Goal: Find specific page/section: Find specific page/section

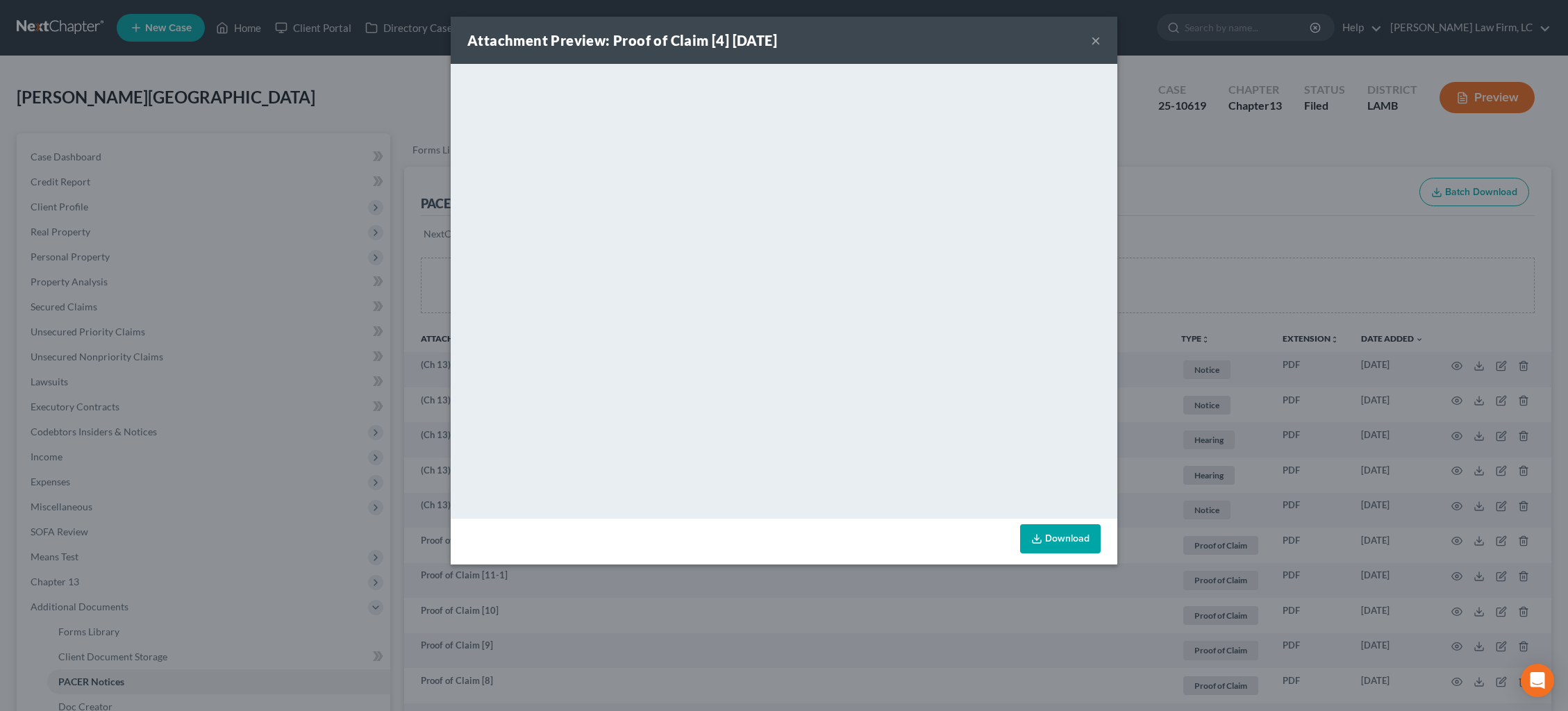
scroll to position [374, 0]
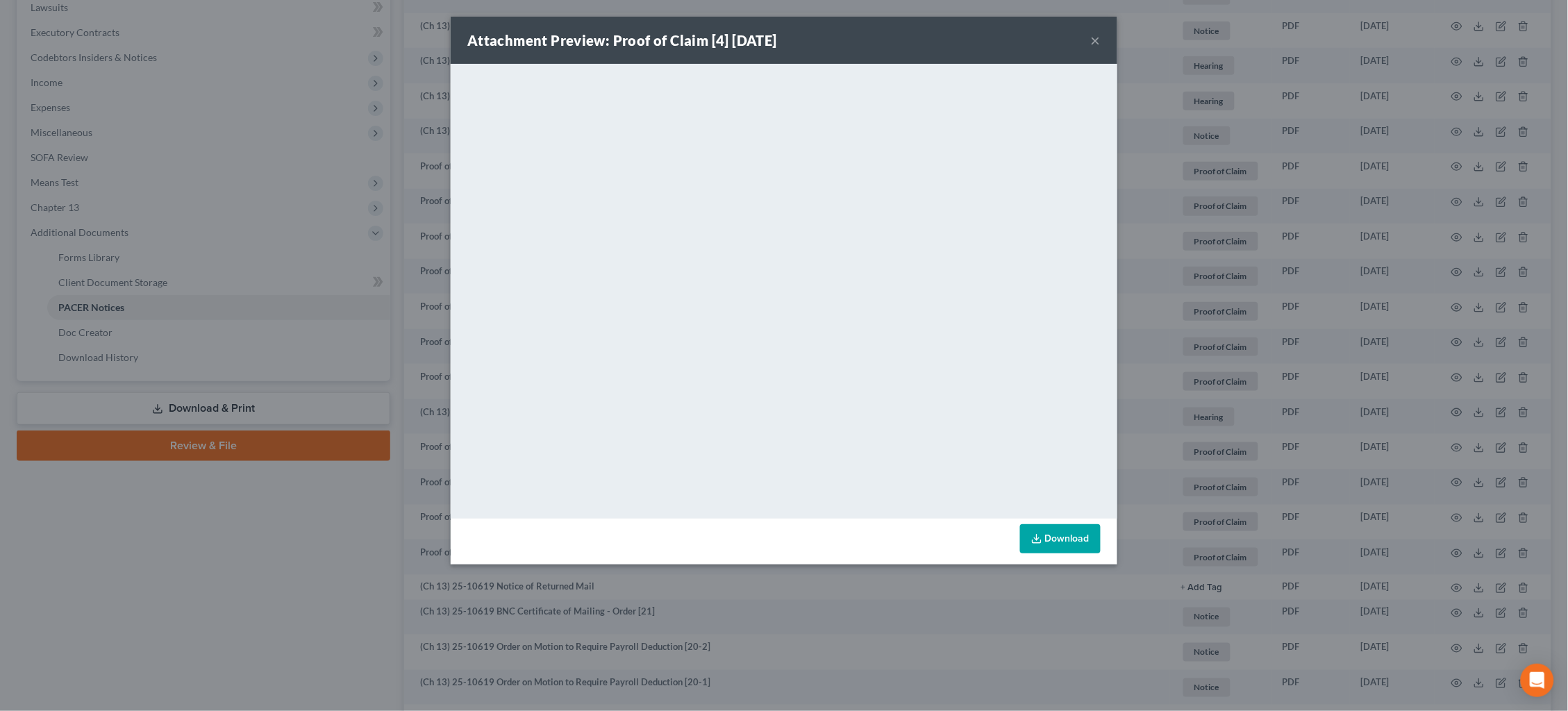
click at [1171, 79] on div "Attachment Preview: Proof of Claim [4] 08/27/2025 × <object ng-attr-data='https…" at bounding box center [784, 356] width 1568 height 711
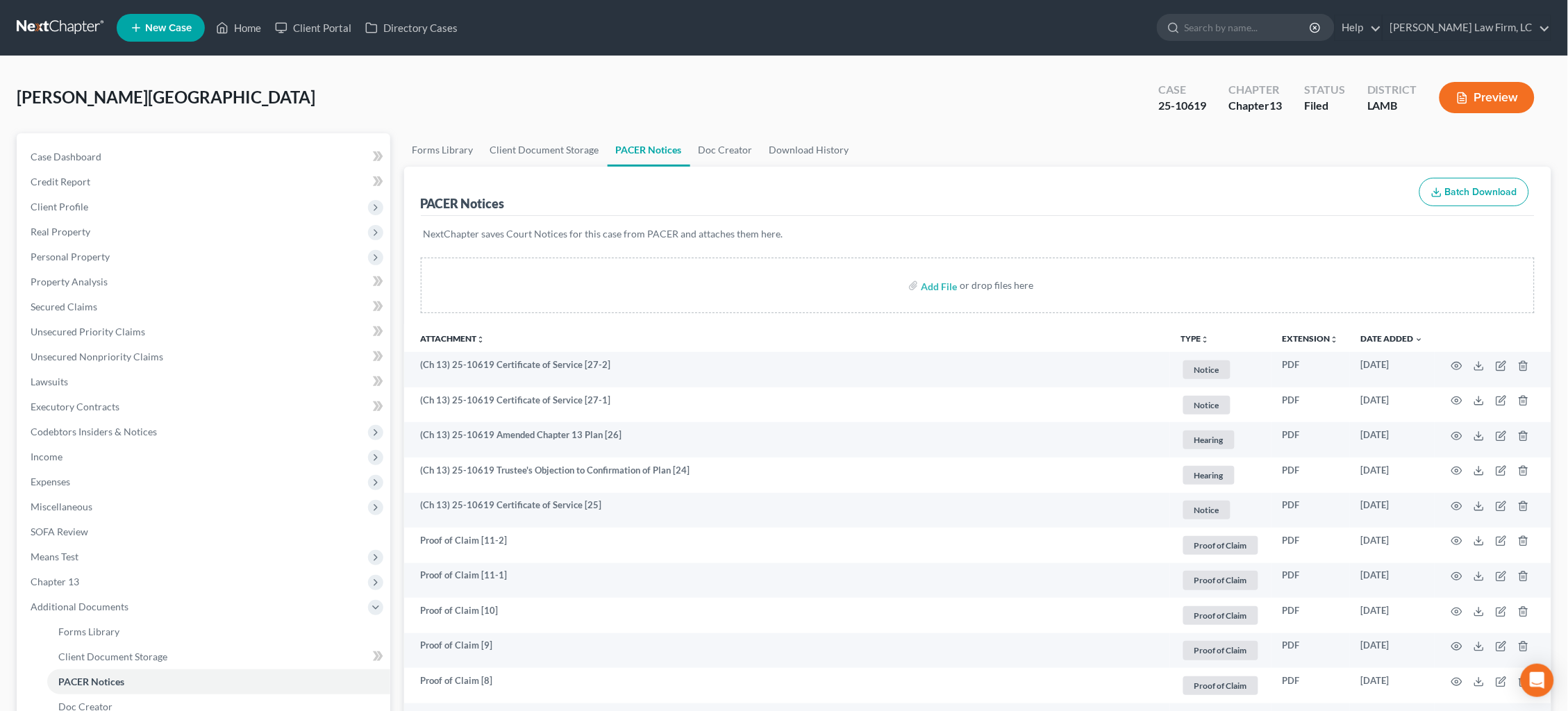
scroll to position [0, 0]
click at [50, 25] on link at bounding box center [60, 28] width 89 height 25
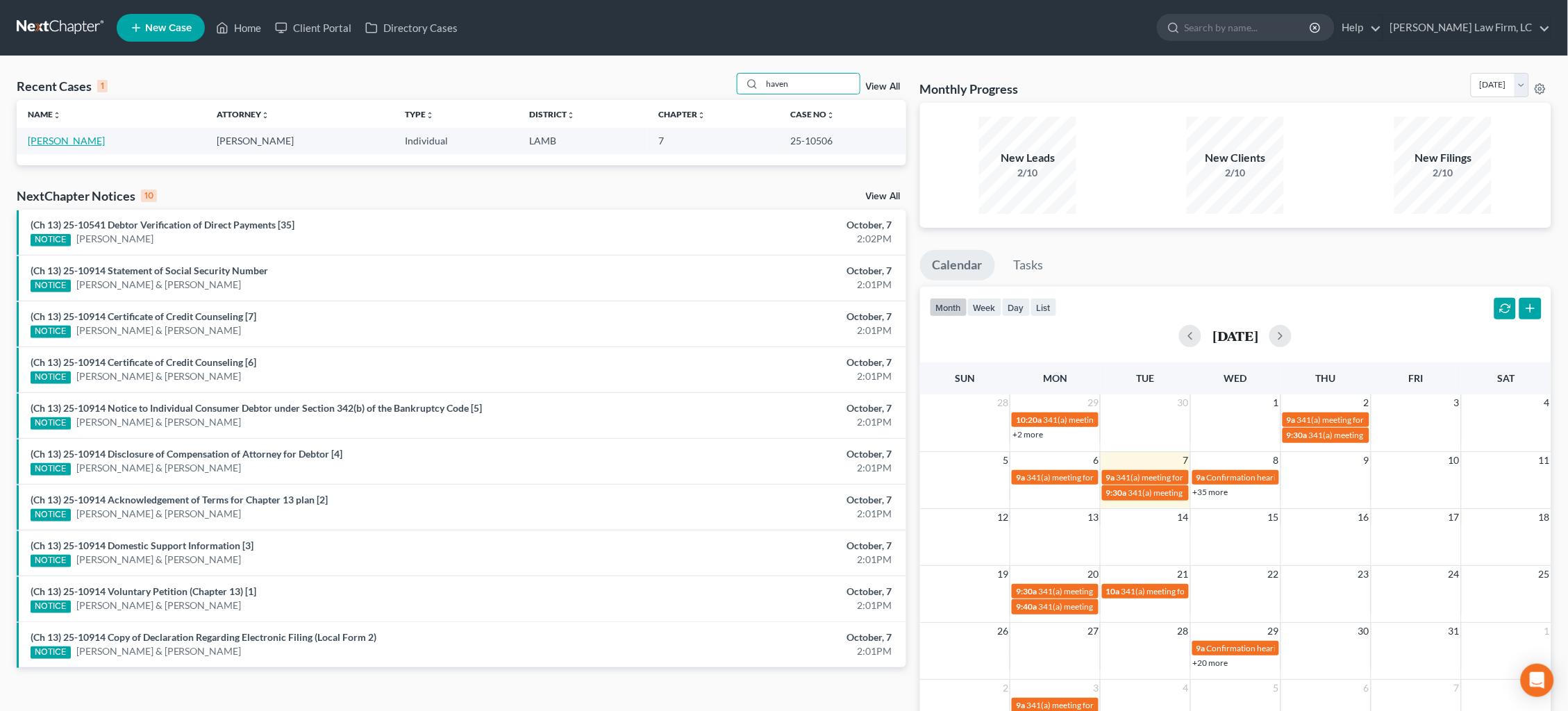
type input "haven"
click at [63, 141] on link "Haven, Matthew" at bounding box center [66, 141] width 77 height 12
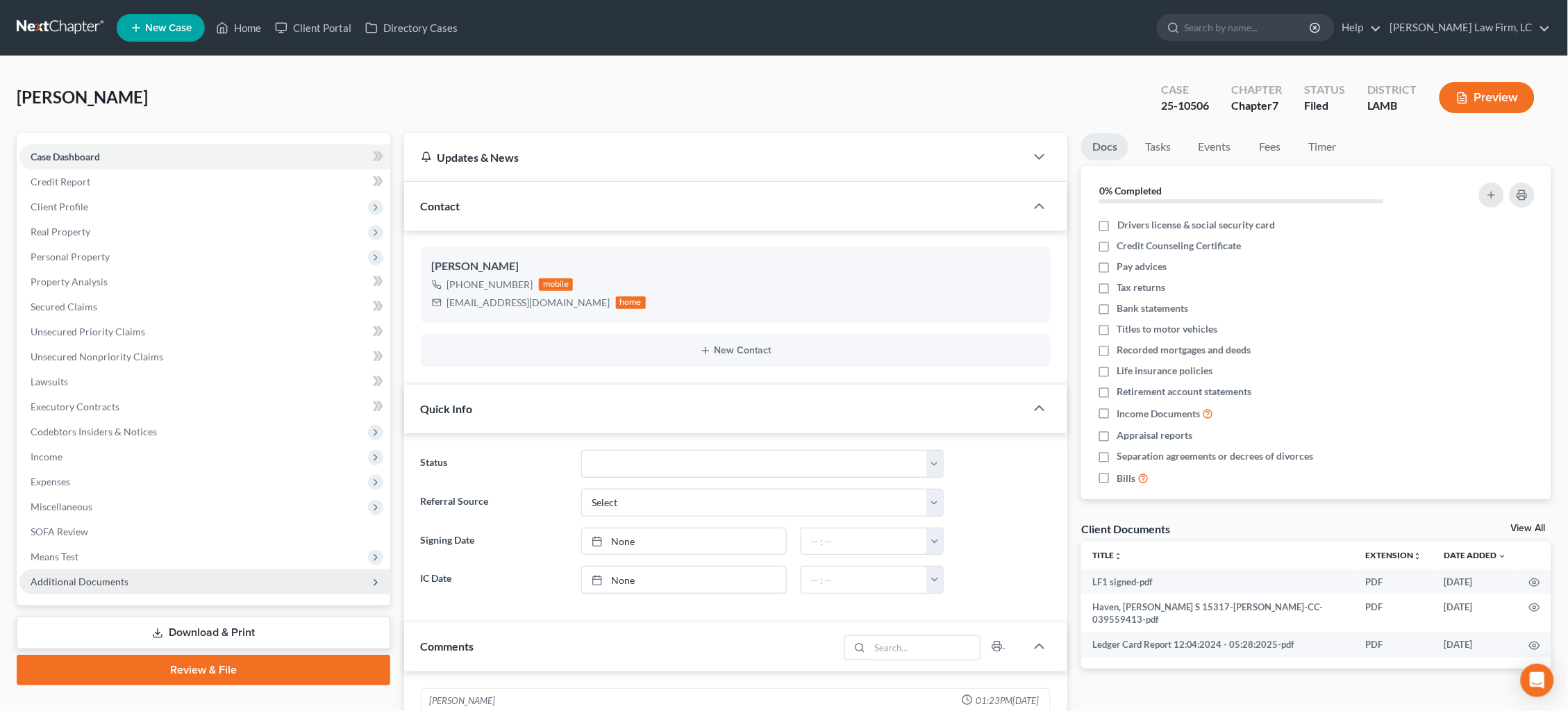
click at [76, 576] on span "Additional Documents" at bounding box center [80, 582] width 98 height 12
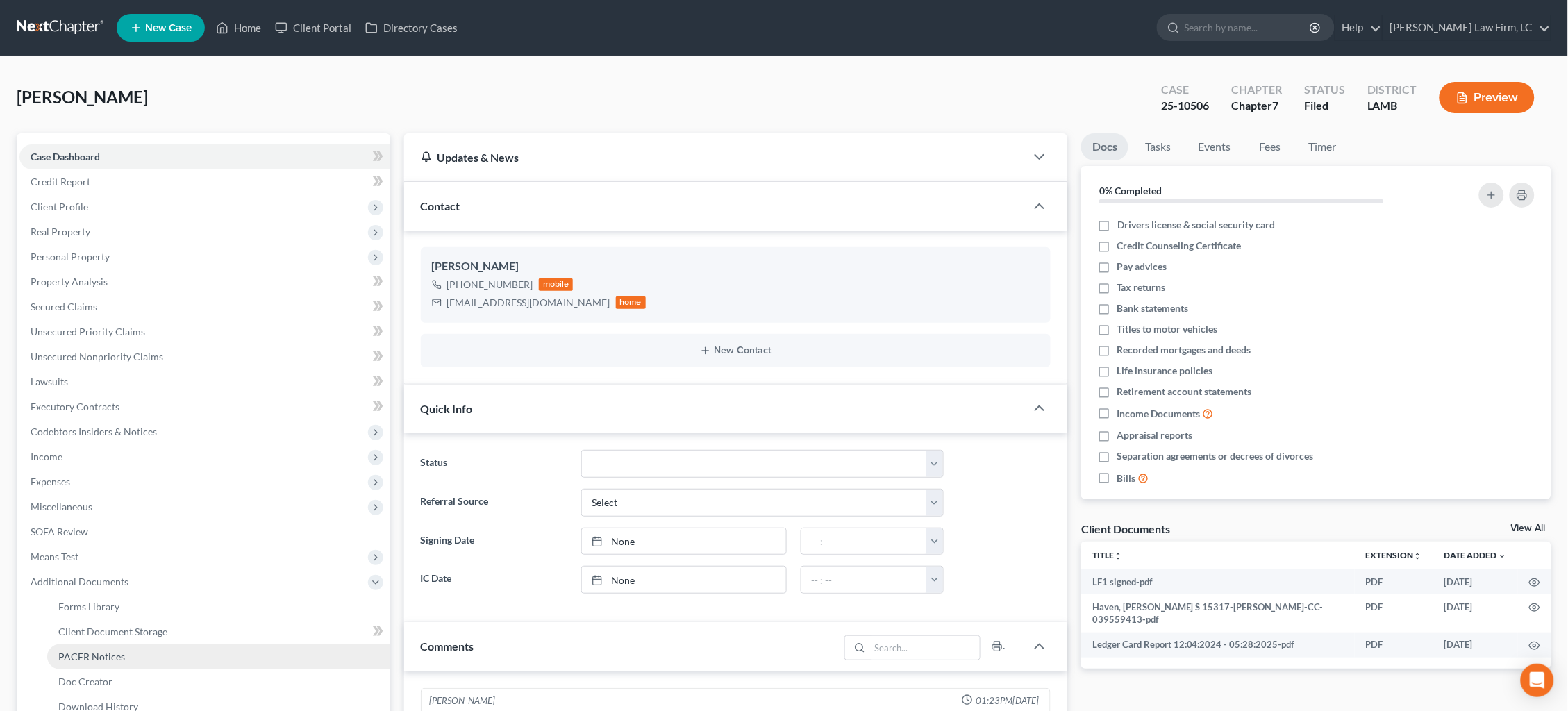
click at [82, 650] on span "PACER Notices" at bounding box center [92, 656] width 67 height 12
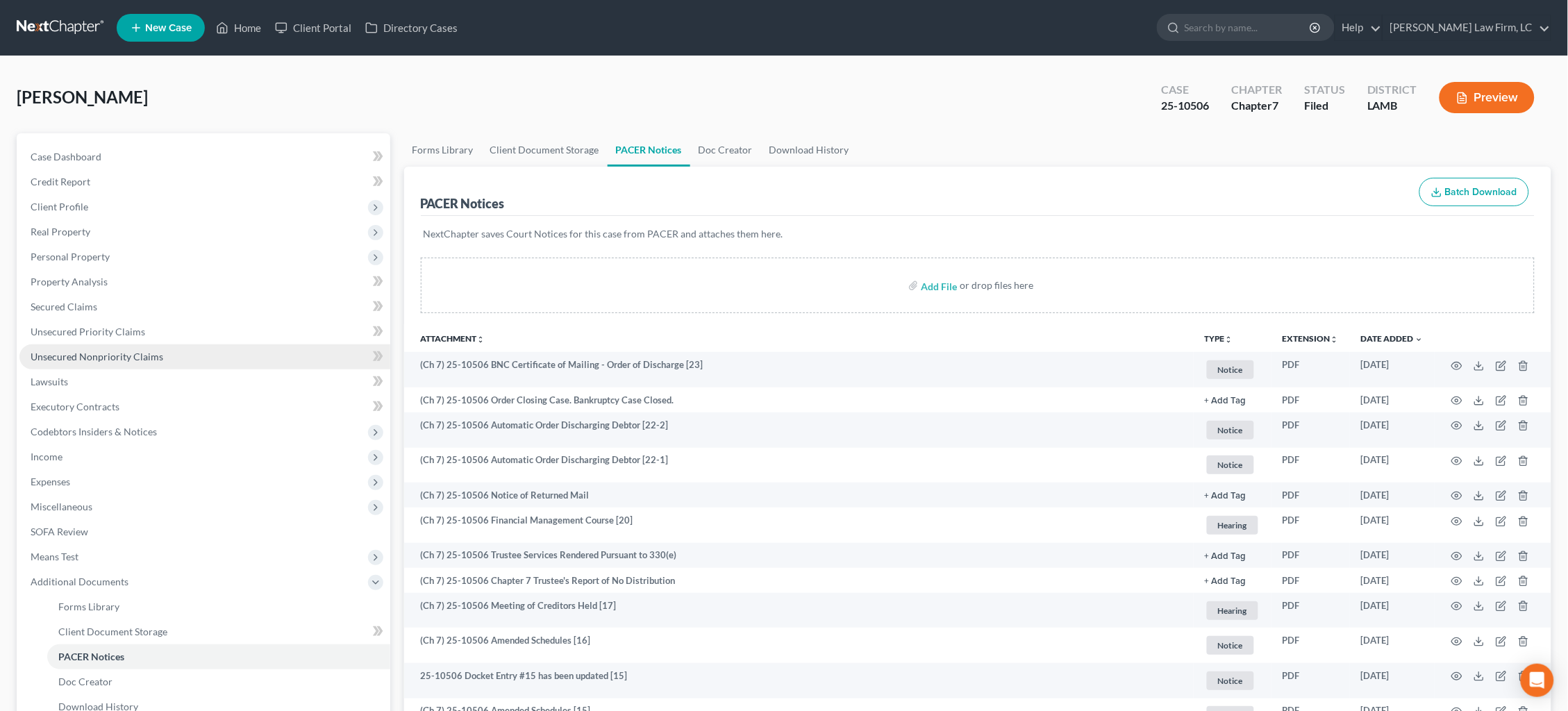
click at [133, 353] on span "Unsecured Nonpriority Claims" at bounding box center [97, 356] width 132 height 12
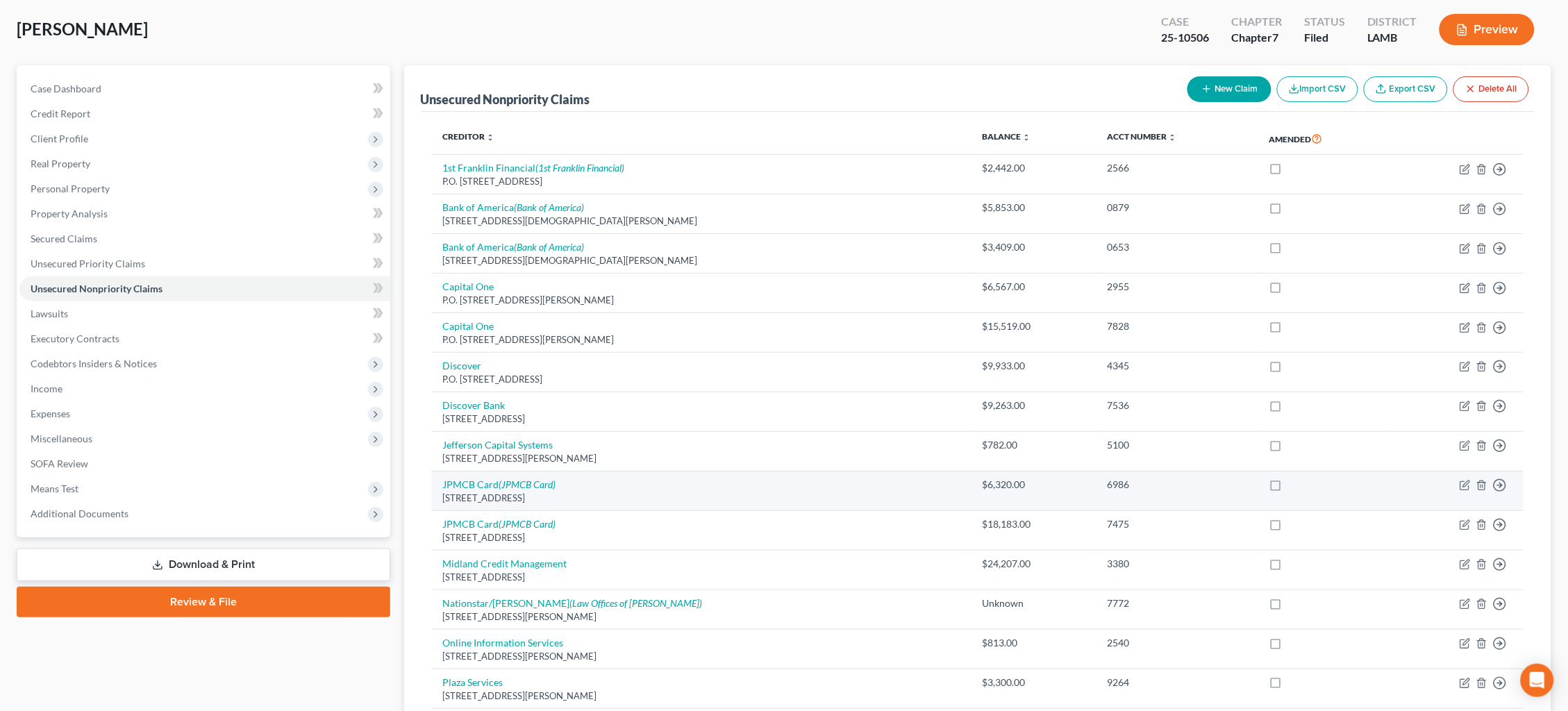
scroll to position [67, 0]
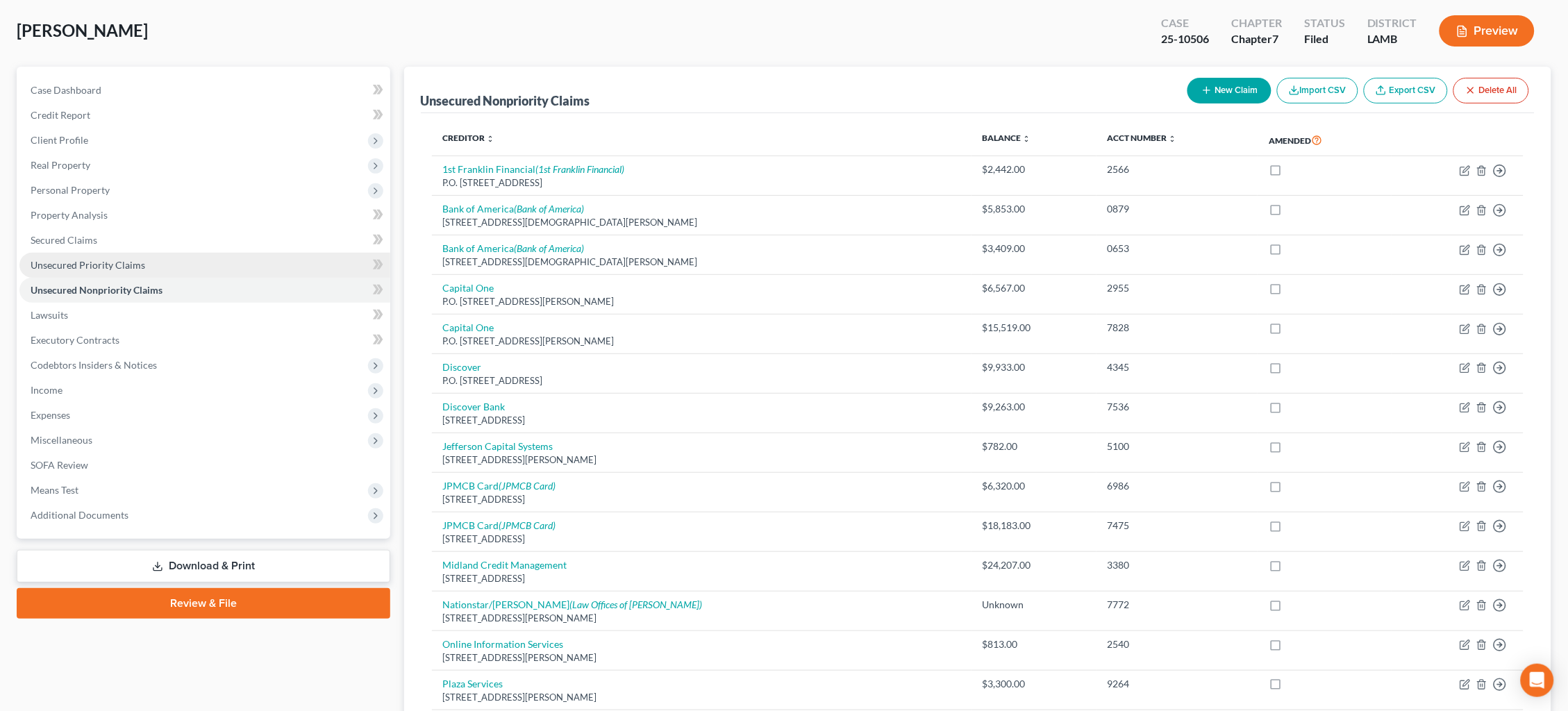
click at [242, 254] on link "Unsecured Priority Claims" at bounding box center [205, 266] width 371 height 25
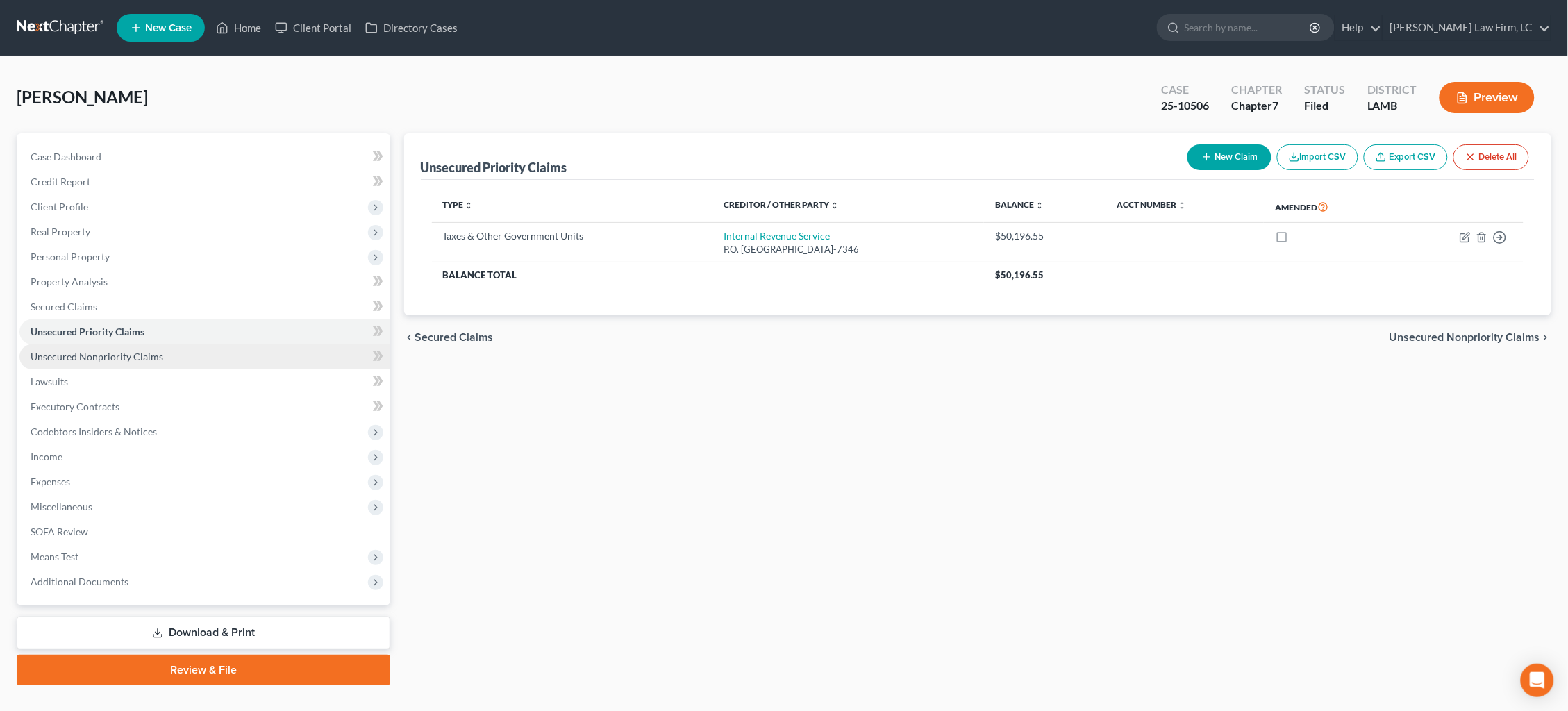
click at [251, 347] on link "Unsecured Nonpriority Claims" at bounding box center [205, 357] width 371 height 25
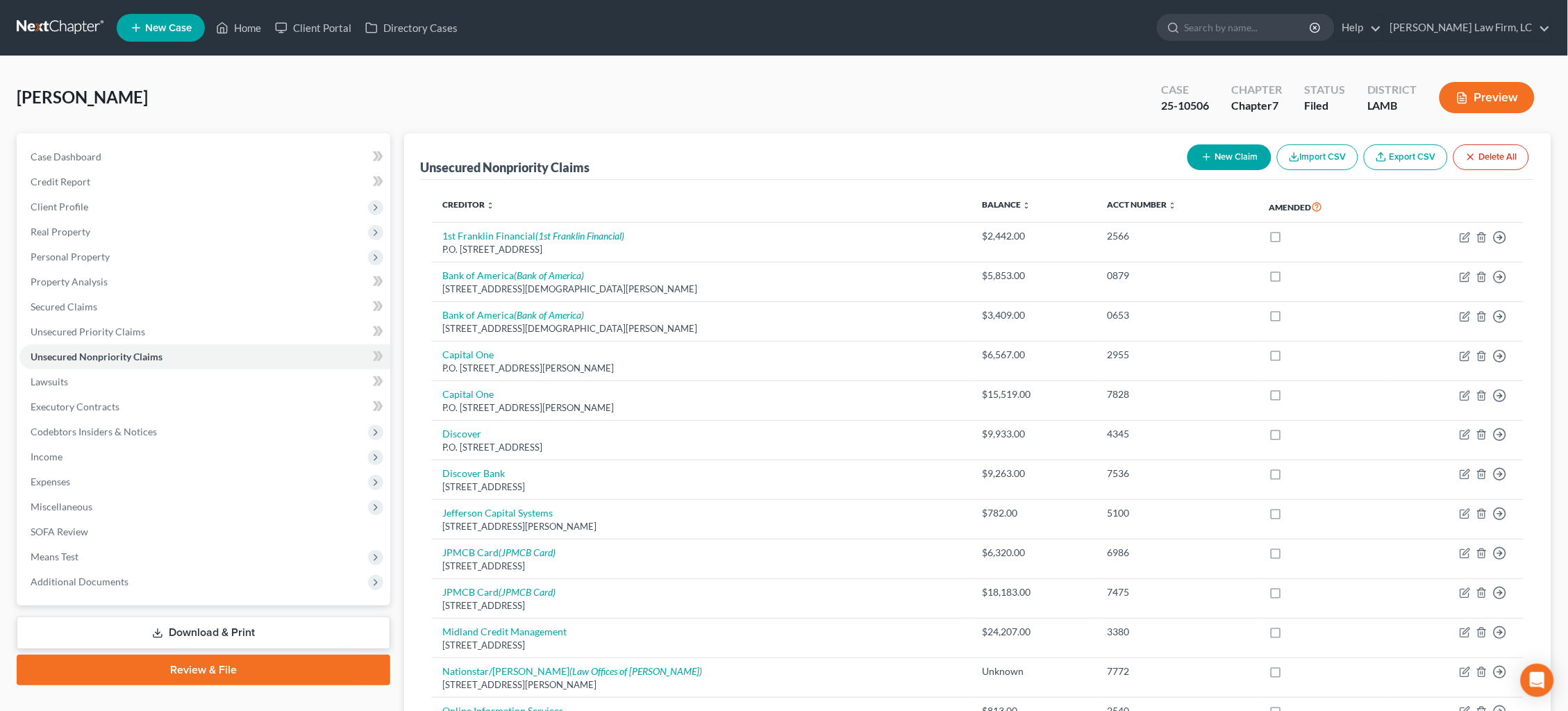
click at [31, 20] on link at bounding box center [60, 28] width 89 height 25
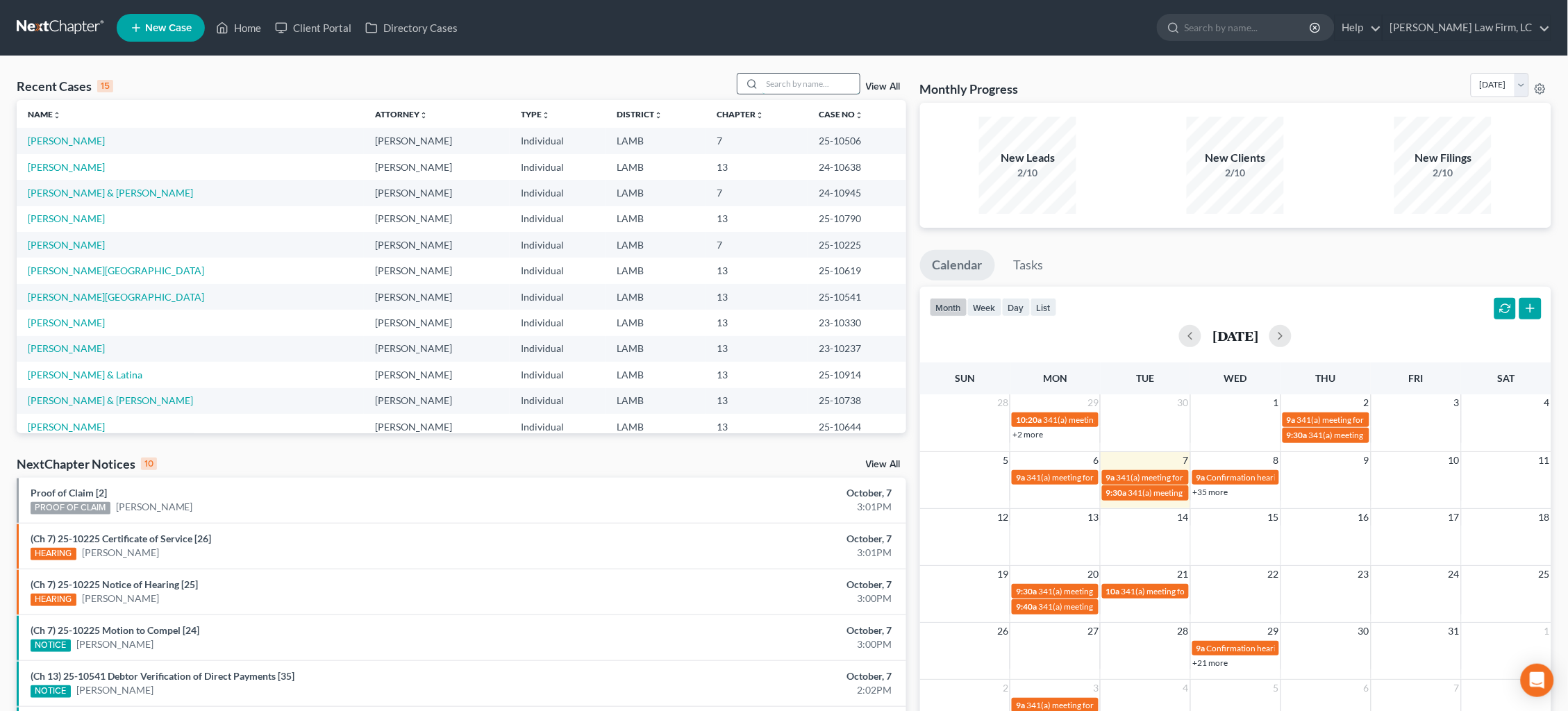
click at [804, 77] on input "search" at bounding box center [811, 83] width 97 height 20
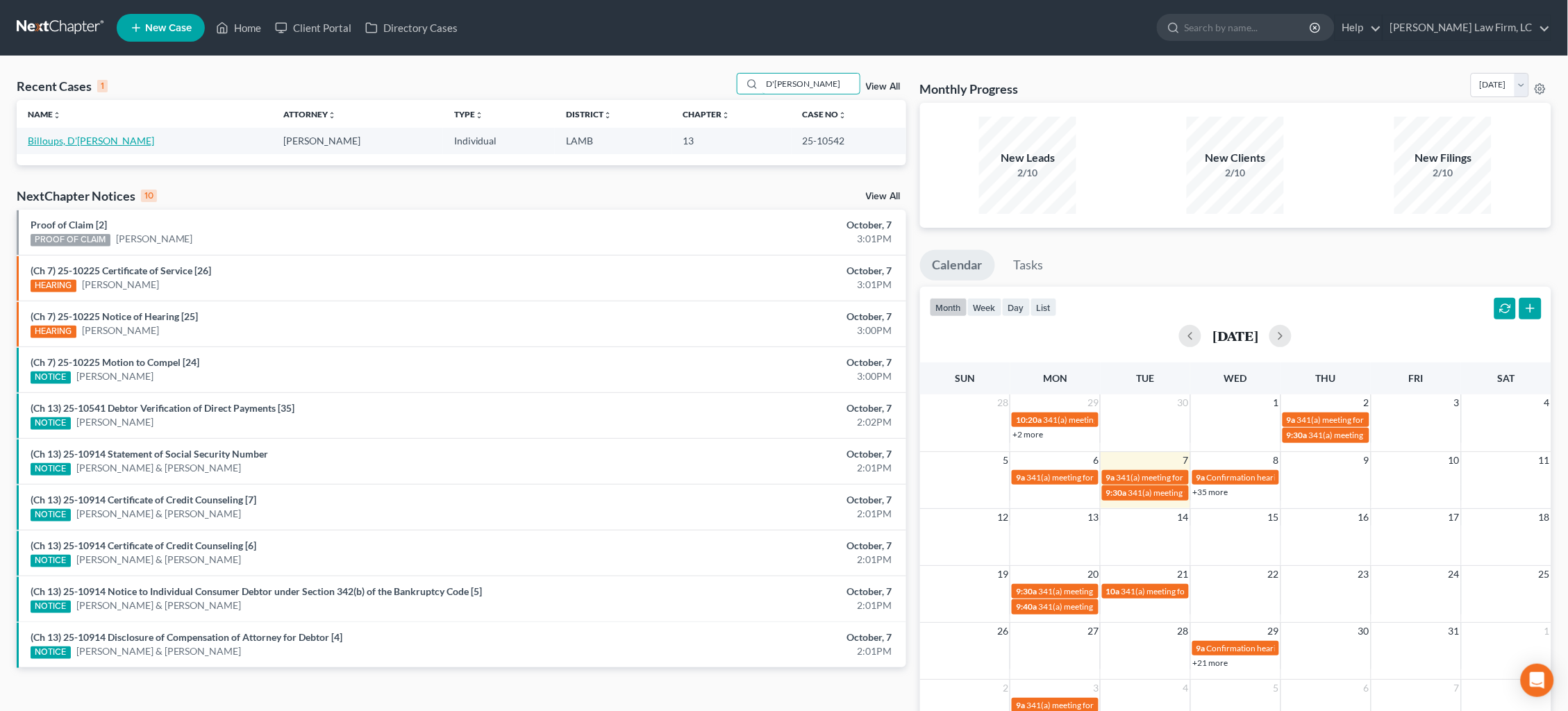
type input "D'NitA"
click at [67, 140] on link "Billoups, D'[PERSON_NAME]" at bounding box center [91, 141] width 127 height 12
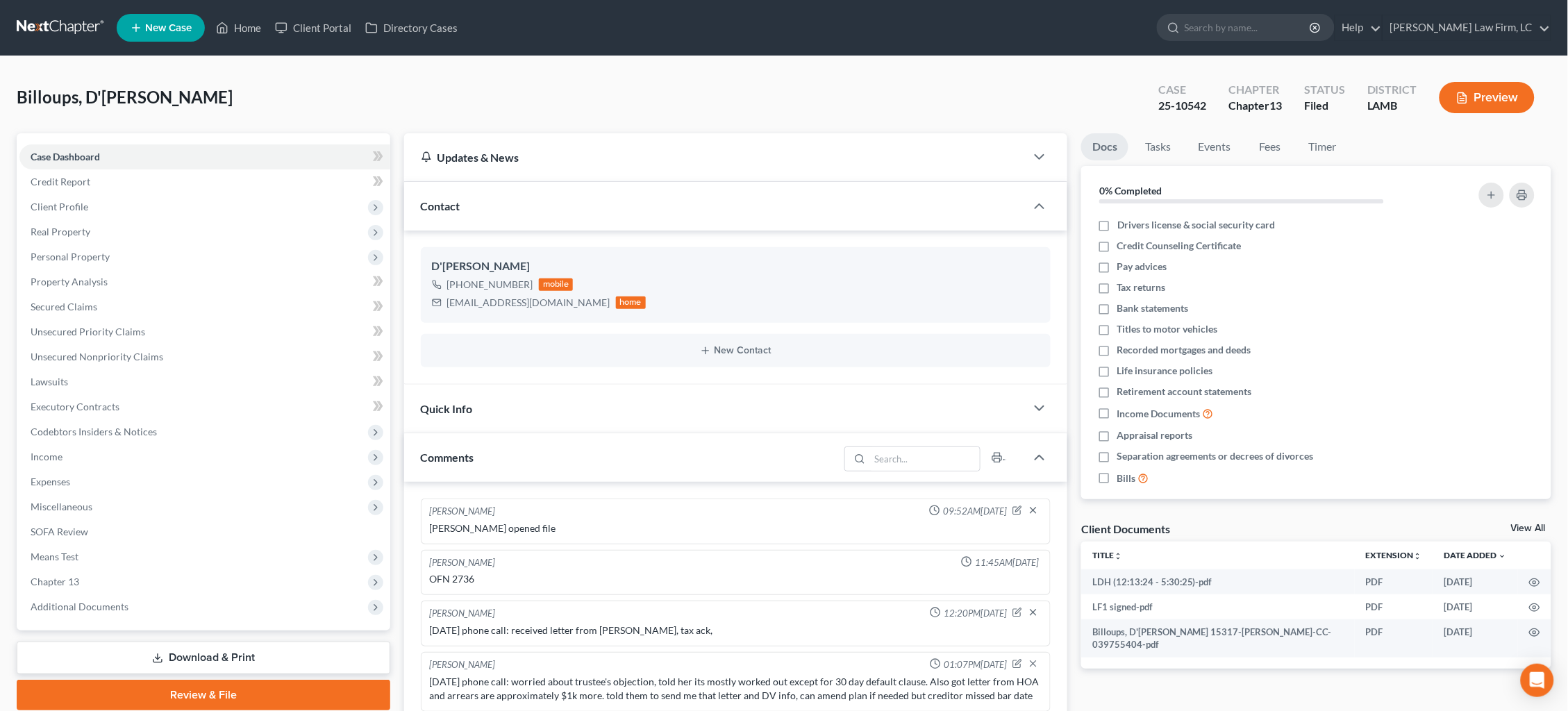
scroll to position [37, 0]
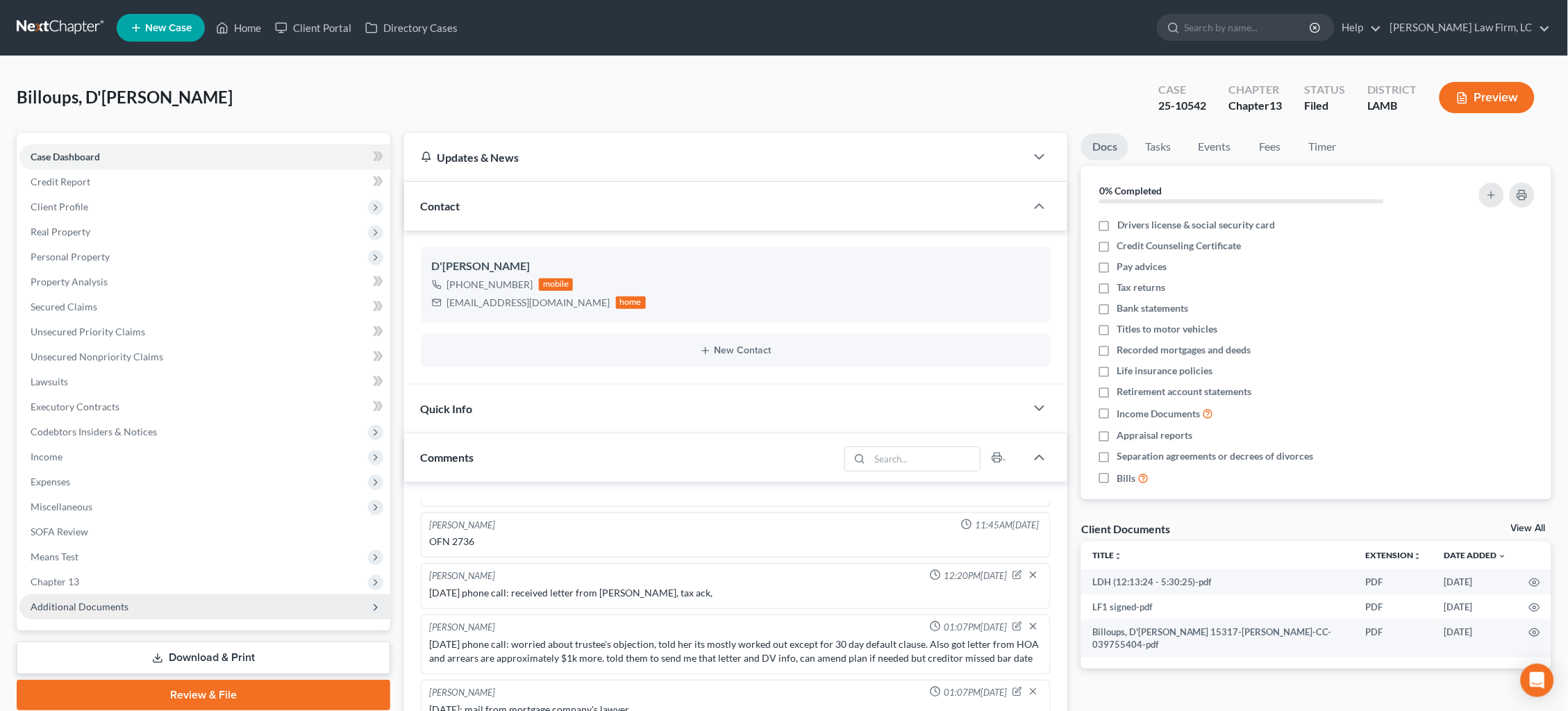
click at [174, 594] on span "Additional Documents" at bounding box center [205, 607] width 371 height 25
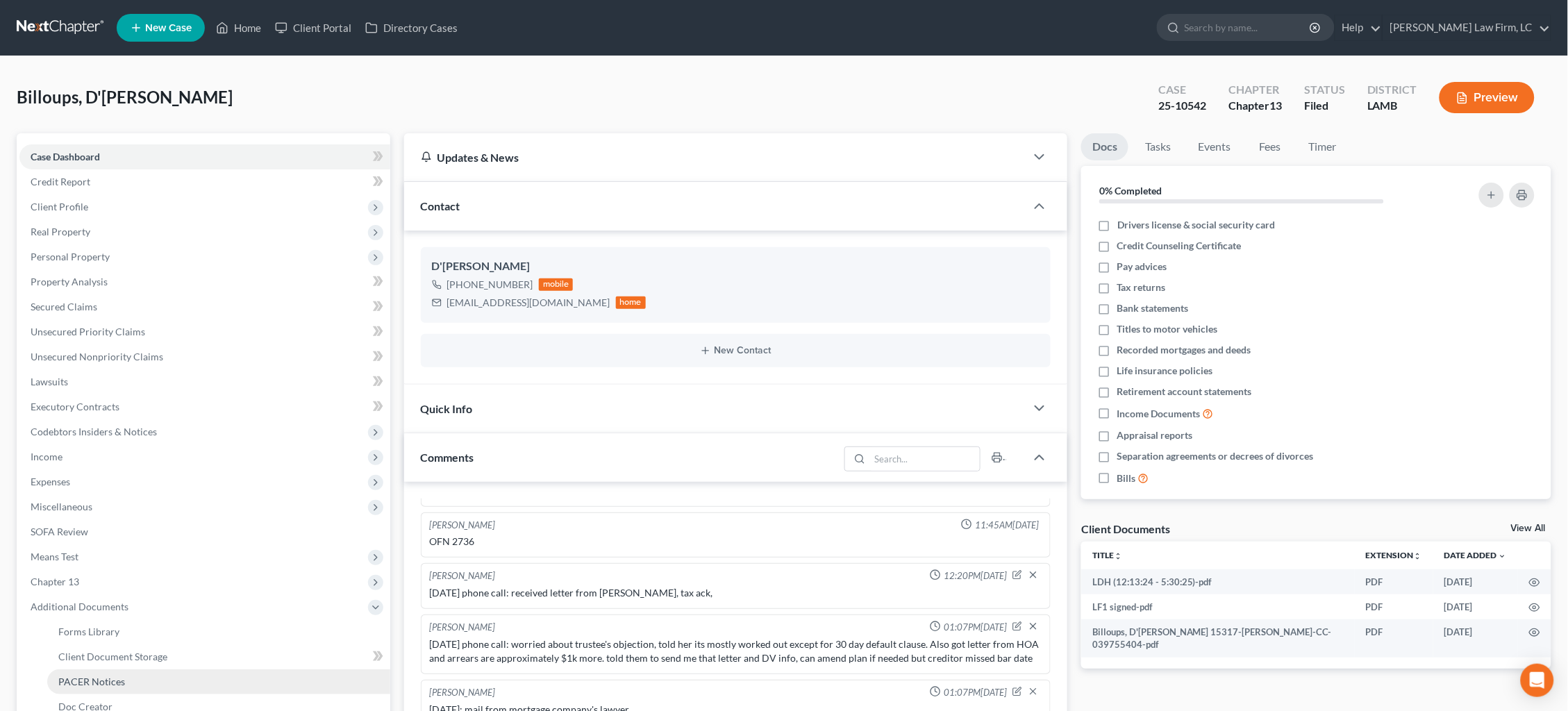
click at [141, 669] on link "PACER Notices" at bounding box center [218, 682] width 343 height 25
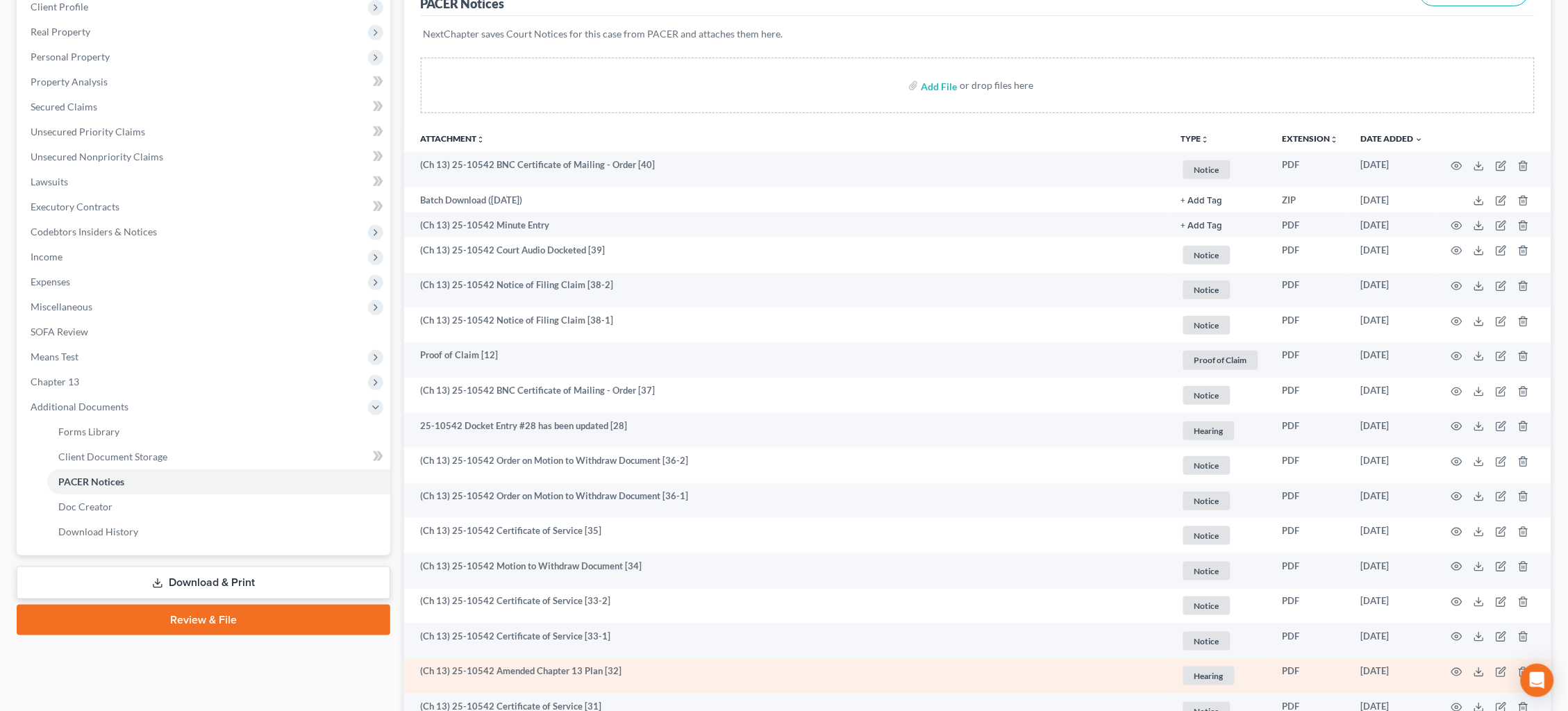
scroll to position [248, 0]
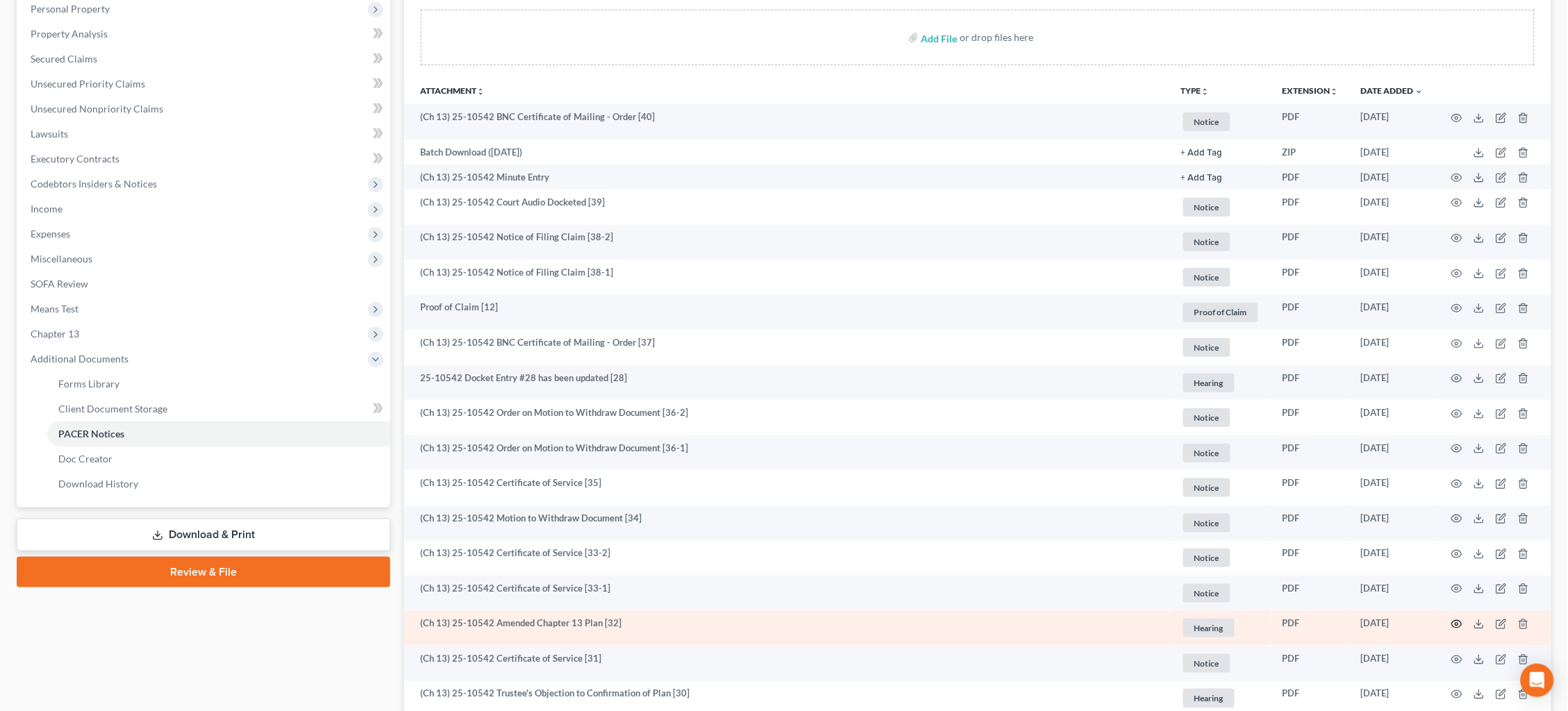
click at [1458, 618] on icon "button" at bounding box center [1456, 623] width 11 height 11
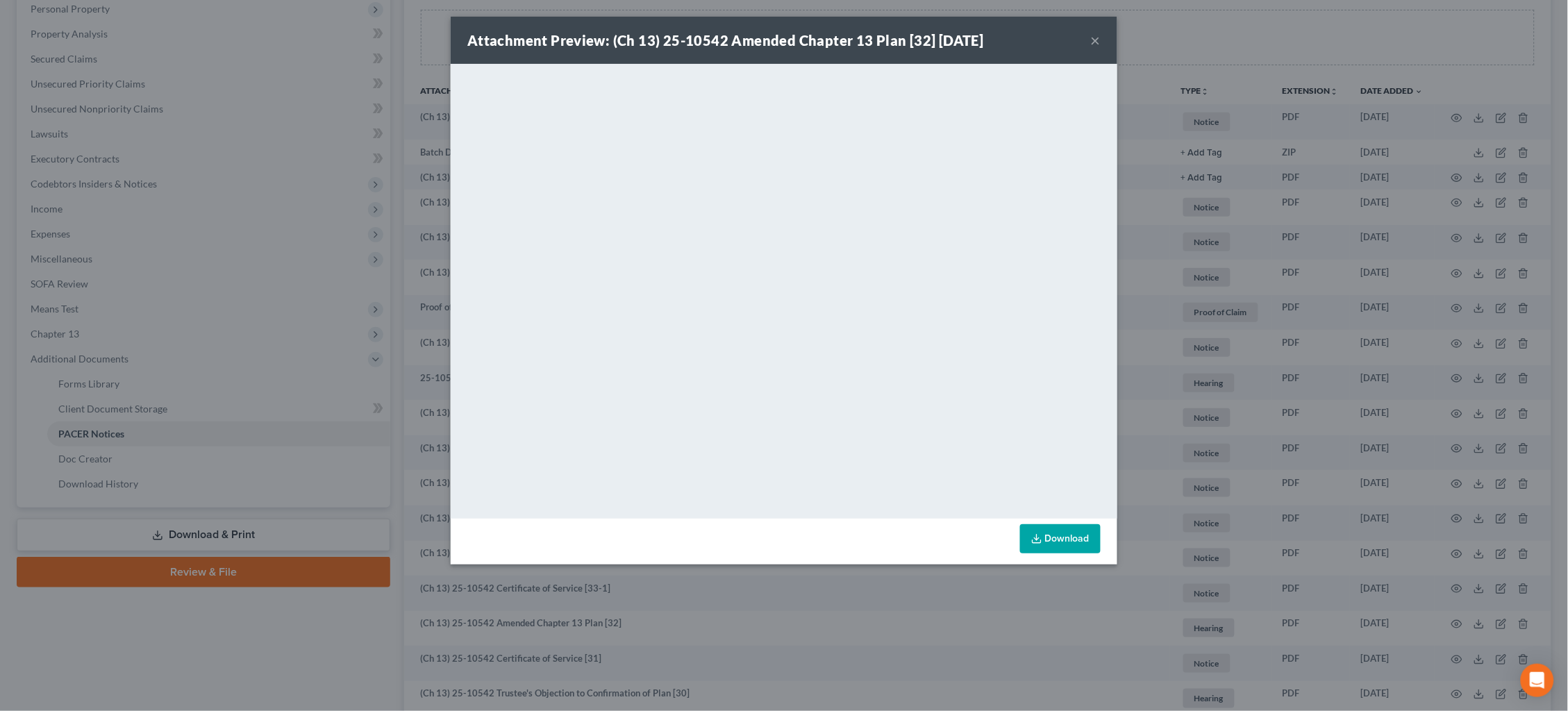
click at [1433, 215] on div "Attachment Preview: (Ch 13) 25-10542 Amended Chapter 13 Plan [32] 09/16/2025 × …" at bounding box center [784, 356] width 1568 height 711
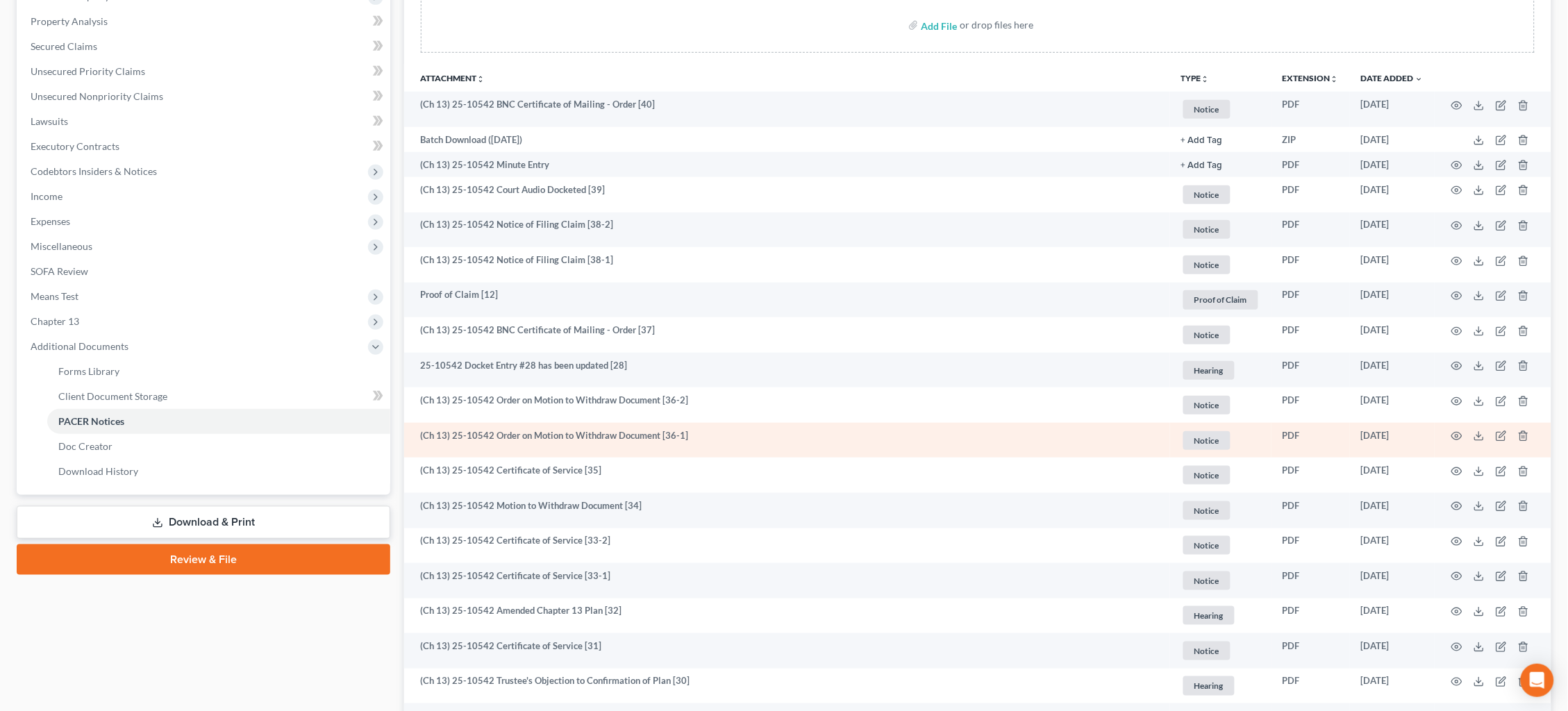
scroll to position [265, 0]
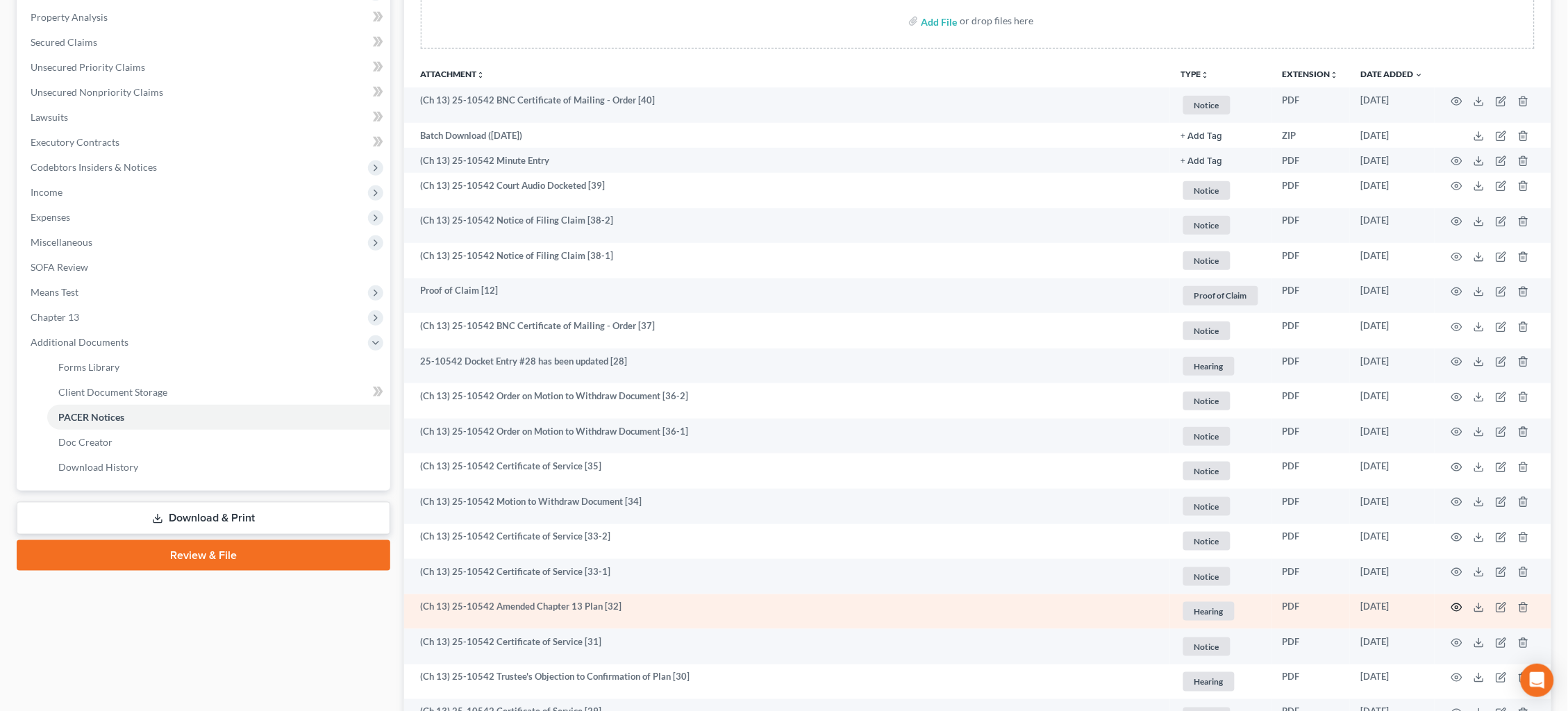
click at [1457, 602] on icon "button" at bounding box center [1456, 607] width 11 height 11
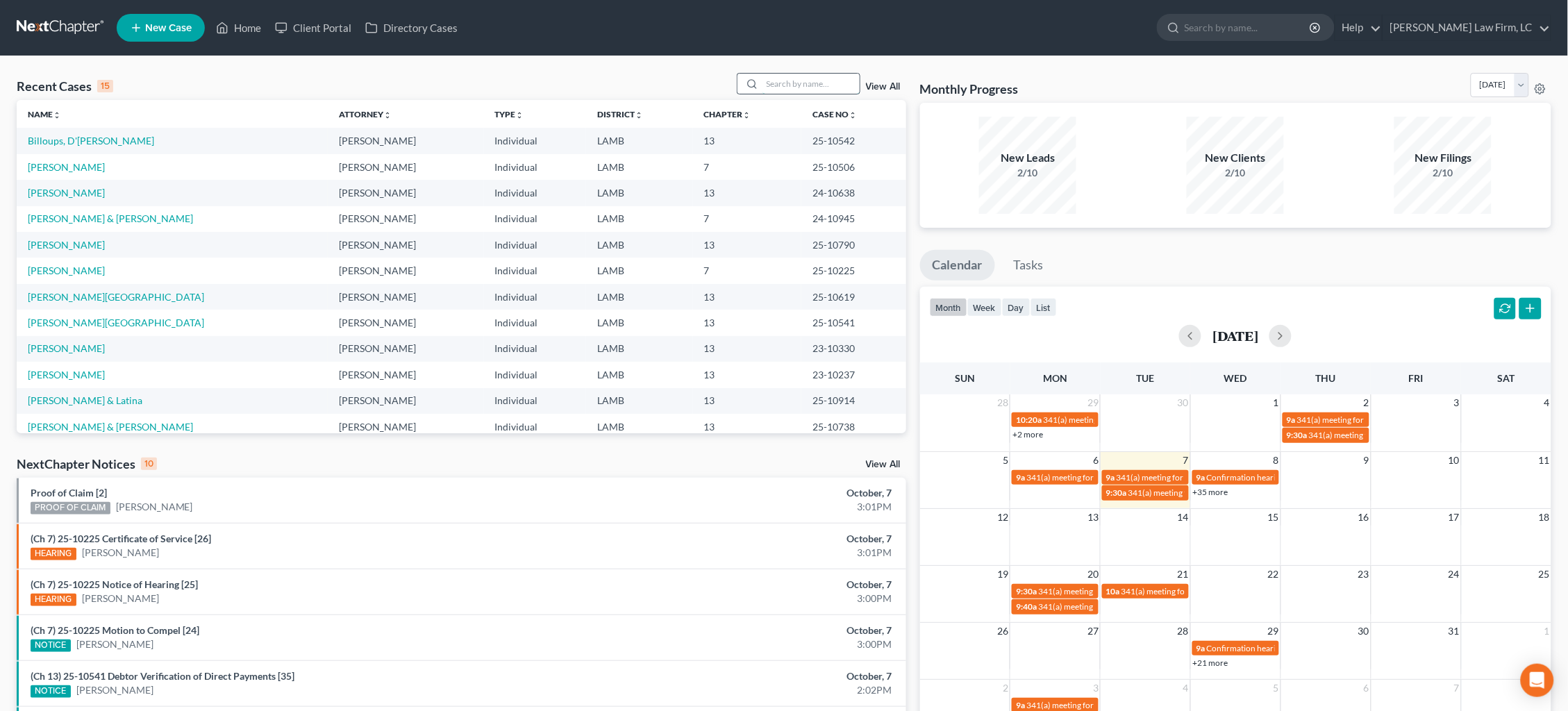
click at [822, 80] on input "search" at bounding box center [811, 83] width 97 height 20
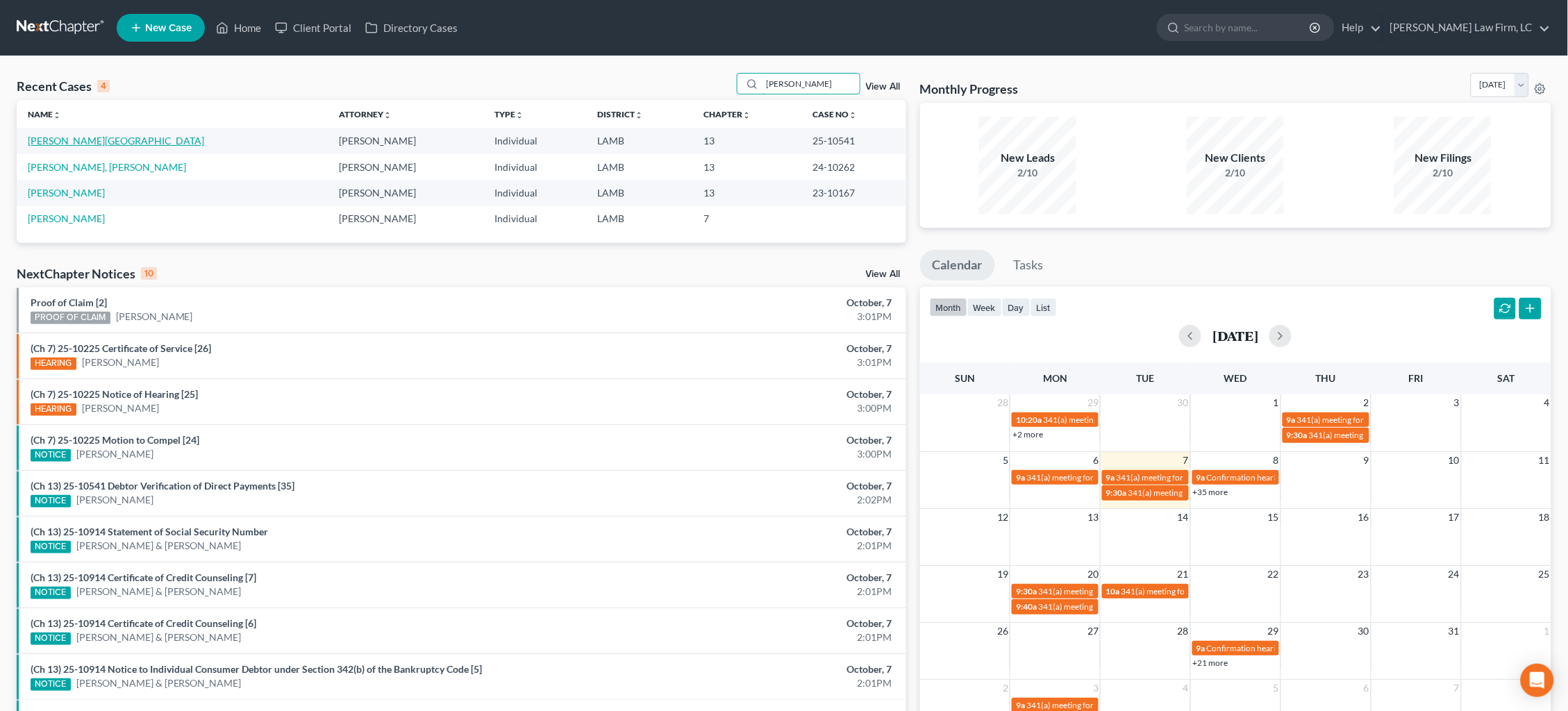
type input "[PERSON_NAME]"
click at [82, 141] on link "[PERSON_NAME][GEOGRAPHIC_DATA]" at bounding box center [115, 141] width 176 height 12
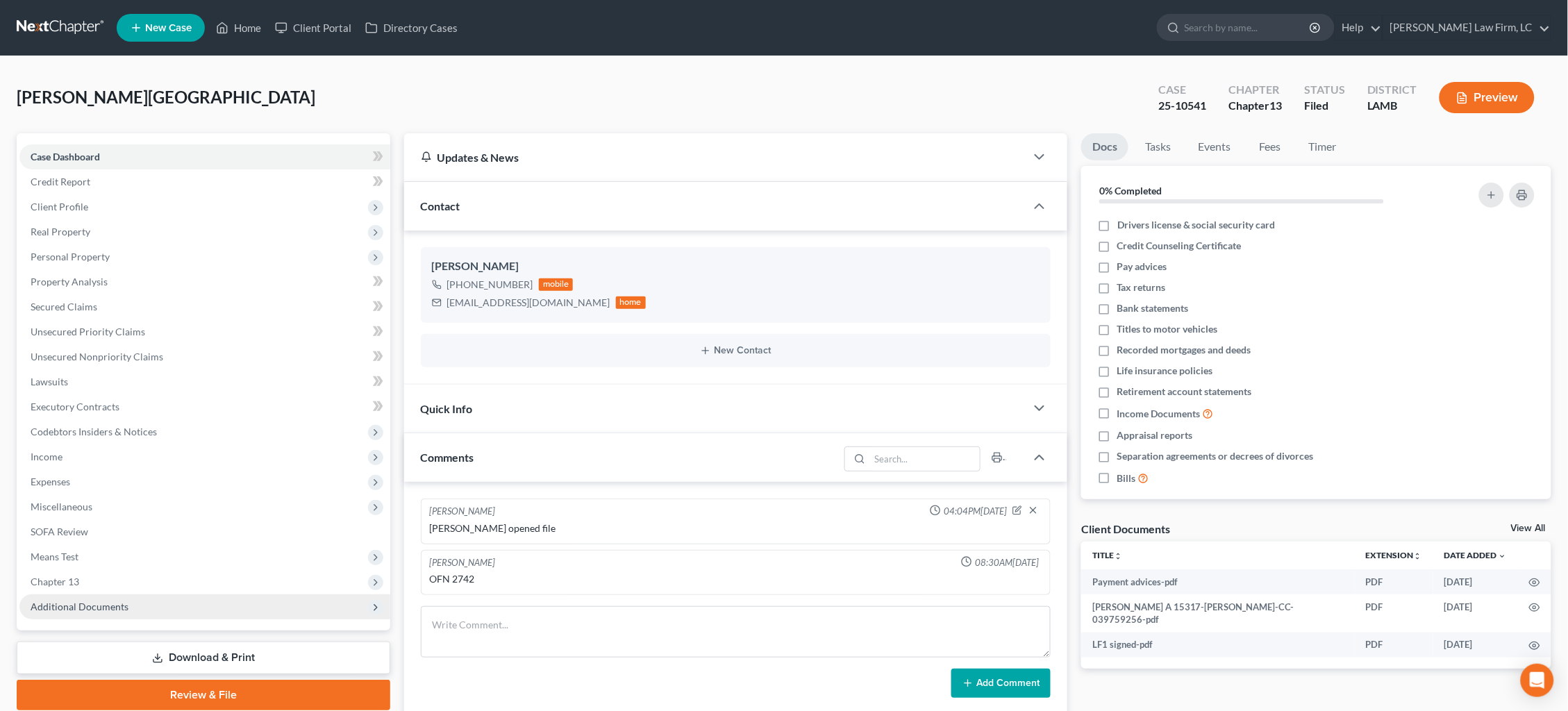
click at [294, 594] on span "Additional Documents" at bounding box center [205, 607] width 371 height 25
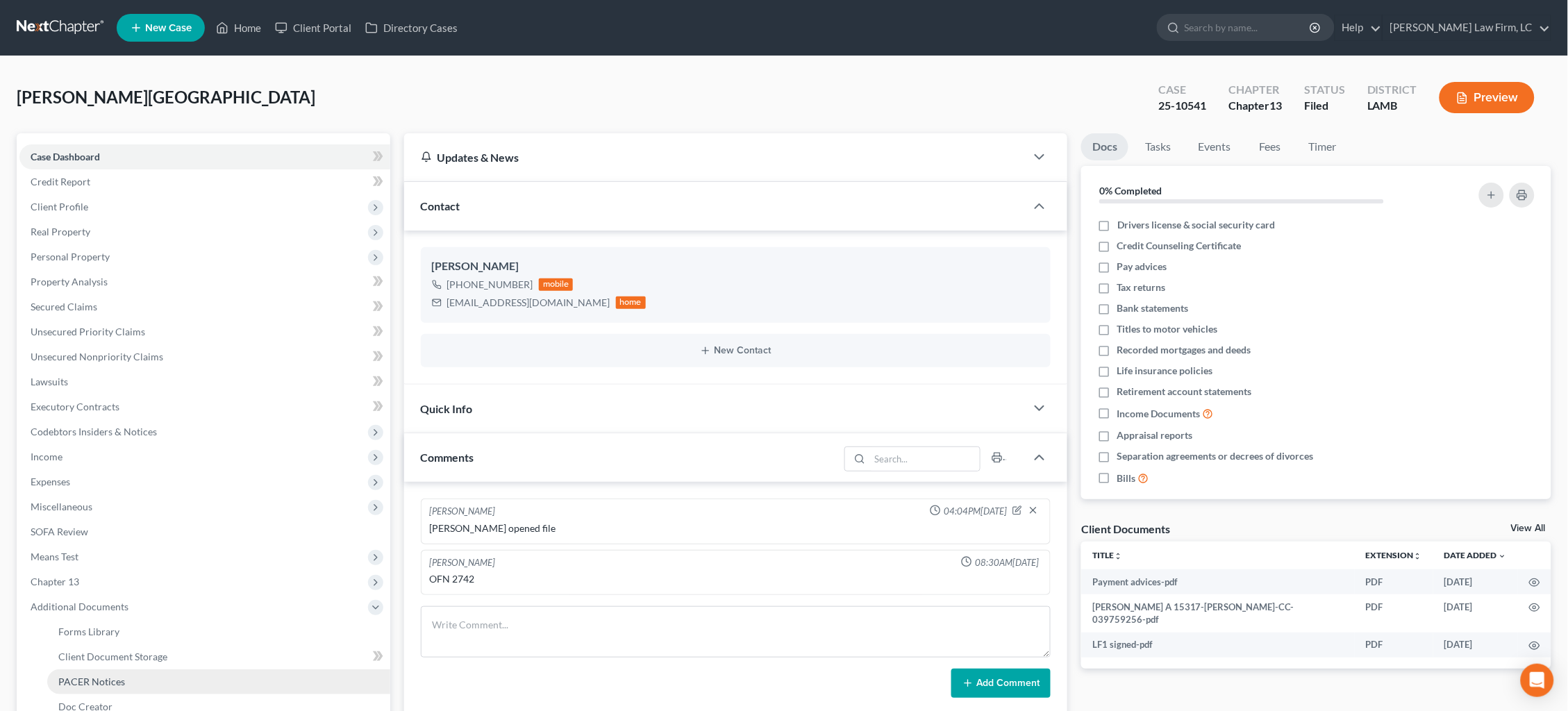
click at [270, 669] on link "PACER Notices" at bounding box center [218, 682] width 343 height 25
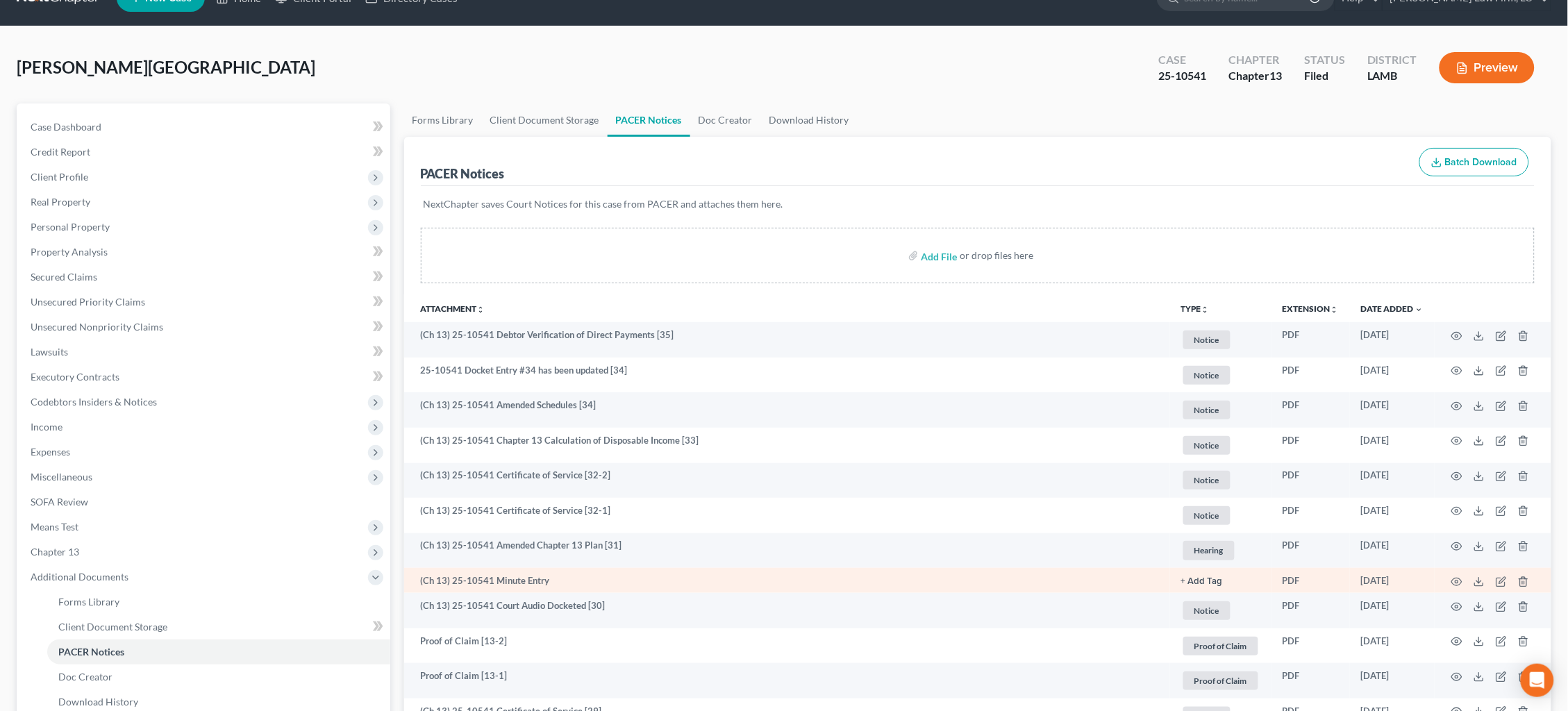
scroll to position [60, 0]
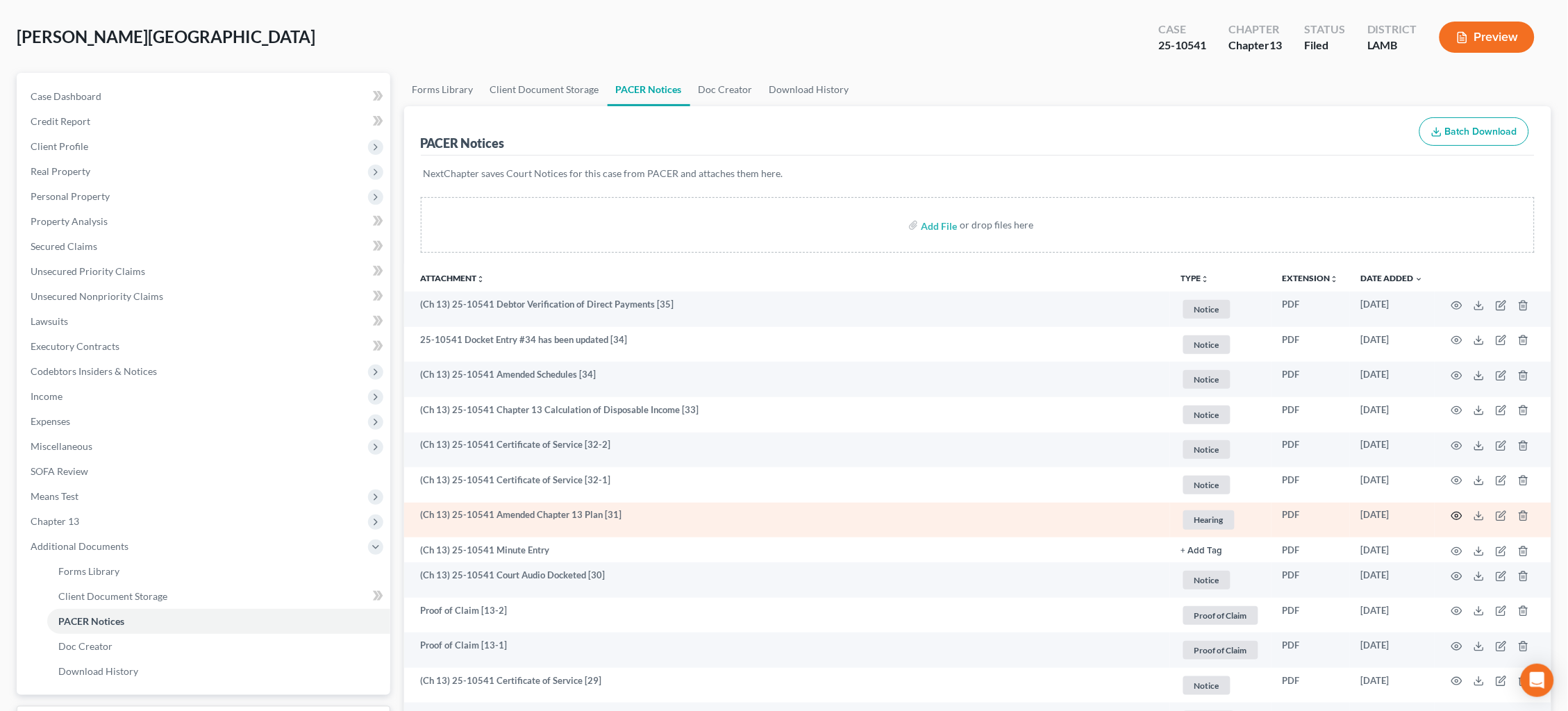
click at [1456, 511] on icon "button" at bounding box center [1456, 515] width 11 height 11
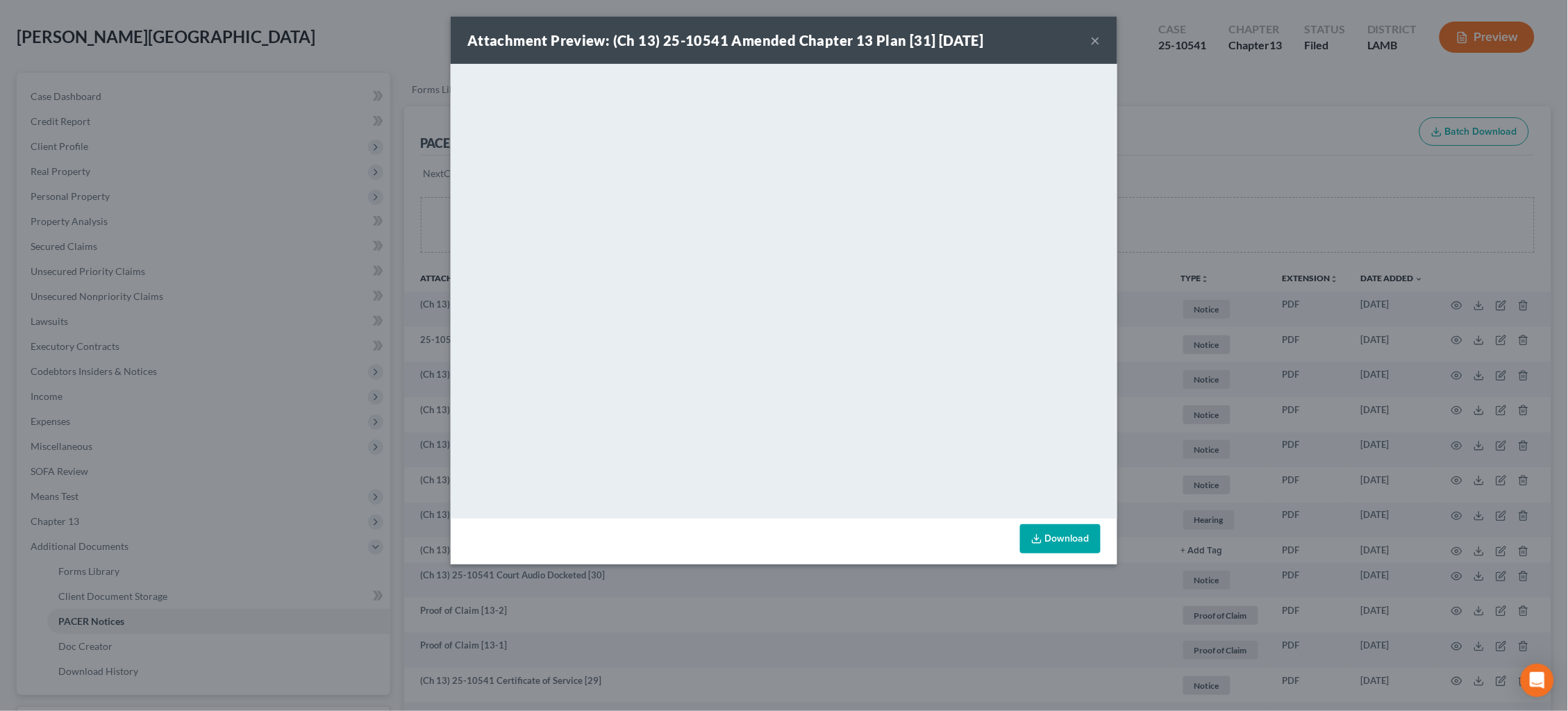
click at [1166, 213] on div "Attachment Preview: (Ch 13) 25-10541 Amended Chapter 13 Plan [31] [DATE] × <obj…" at bounding box center [784, 356] width 1568 height 711
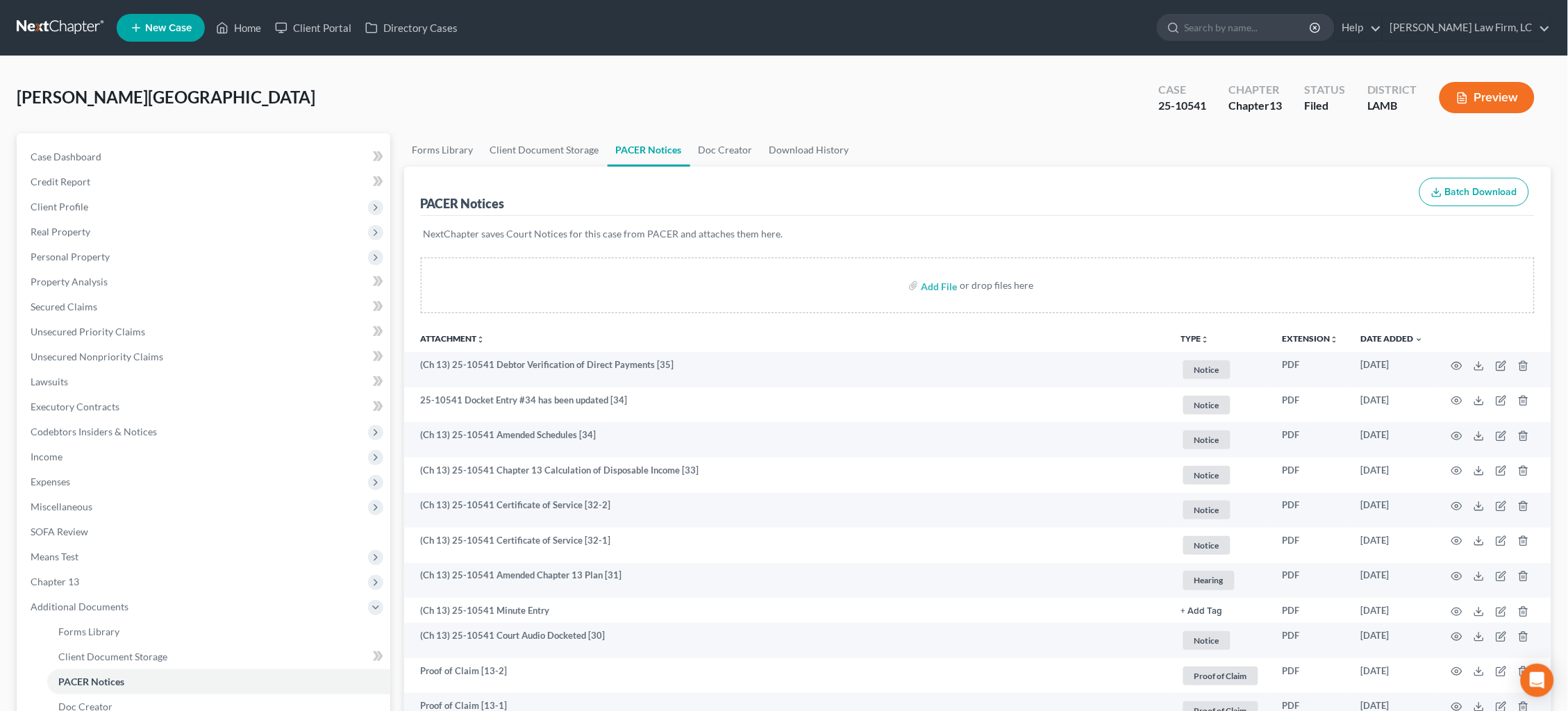
scroll to position [0, 0]
